Goal: Information Seeking & Learning: Learn about a topic

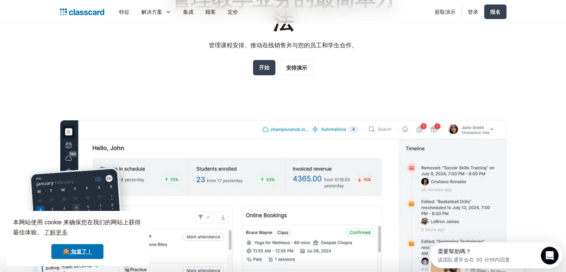
drag, startPoint x: 299, startPoint y: 66, endPoint x: 314, endPoint y: 74, distance: 17.2
click at [299, 66] on font "安排演示" at bounding box center [296, 67] width 21 height 6
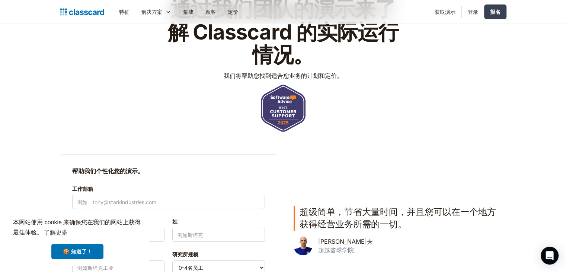
scroll to position [37, 0]
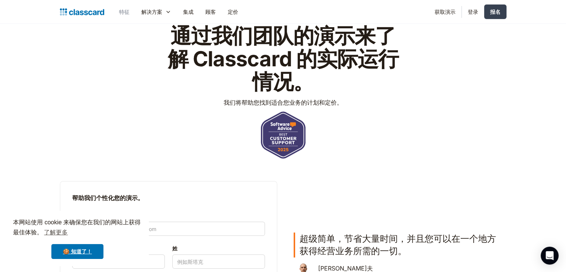
click at [129, 15] on link "特征" at bounding box center [124, 11] width 22 height 17
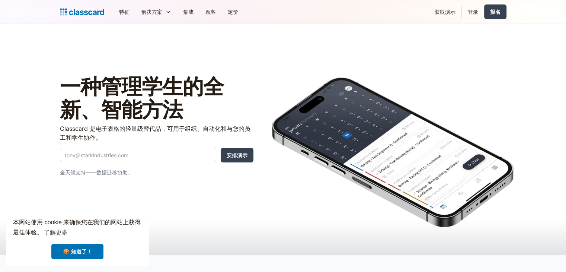
click at [128, 12] on font "特征" at bounding box center [124, 12] width 10 height 6
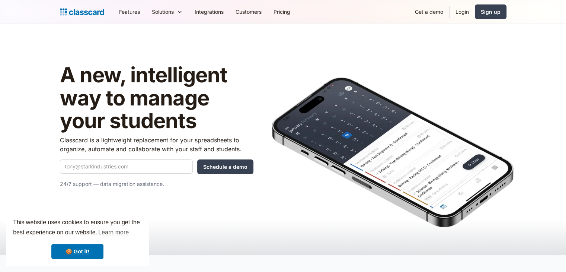
click at [128, 12] on link "Features" at bounding box center [129, 11] width 33 height 17
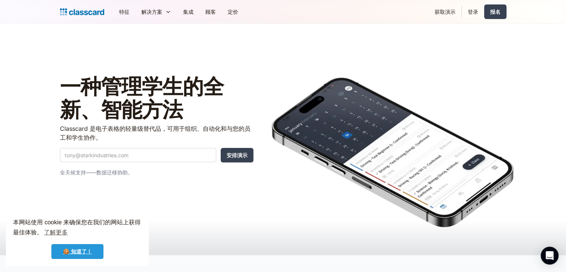
click at [86, 252] on font "🍪 知道了！" at bounding box center [77, 251] width 29 height 6
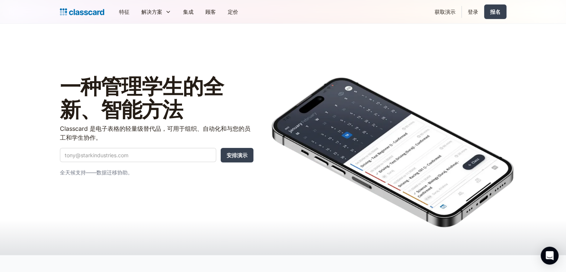
click at [127, 9] on font "特征" at bounding box center [124, 12] width 10 height 6
click at [210, 11] on font "顾客" at bounding box center [210, 12] width 10 height 6
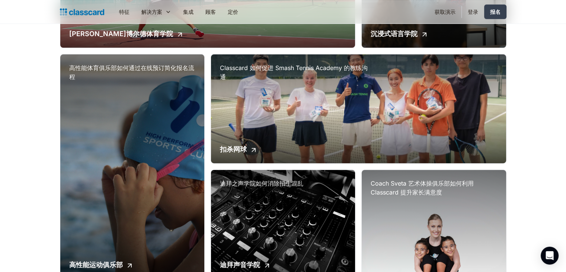
scroll to position [186, 0]
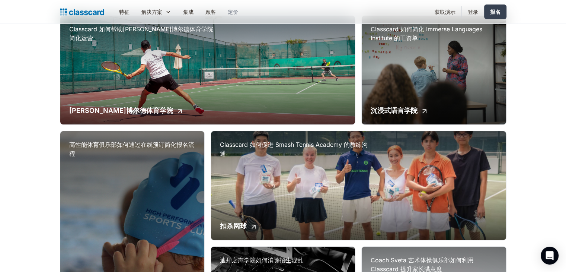
click at [233, 12] on font "定价" at bounding box center [233, 12] width 10 height 6
